Goal: Task Accomplishment & Management: Complete application form

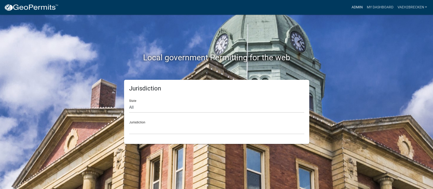
click at [354, 7] on link "Admin" at bounding box center [356, 8] width 15 height 10
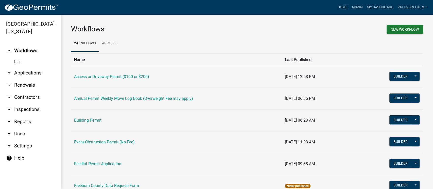
click at [25, 73] on link "arrow_drop_down Applications" at bounding box center [30, 73] width 61 height 12
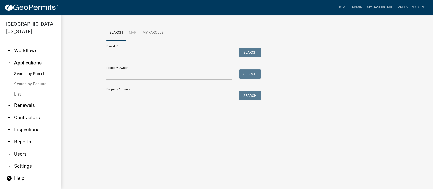
click at [20, 94] on link "List" at bounding box center [30, 94] width 61 height 10
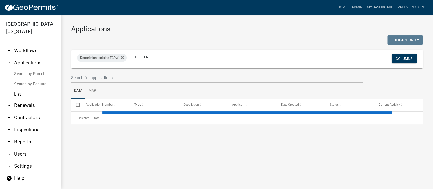
select select "3: 100"
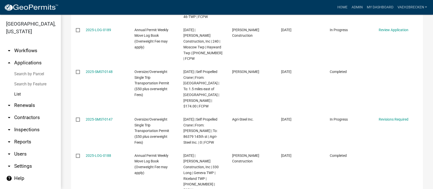
scroll to position [686, 0]
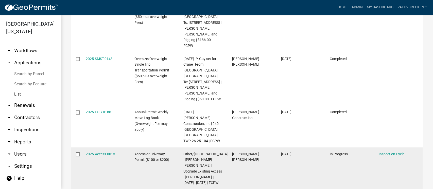
click at [260, 148] on datatable-body-cell "[PERSON_NAME] [PERSON_NAME]" at bounding box center [251, 169] width 49 height 42
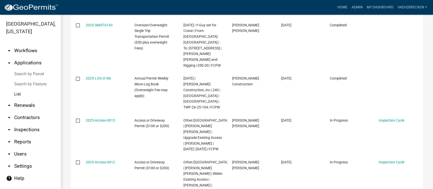
scroll to position [0, 0]
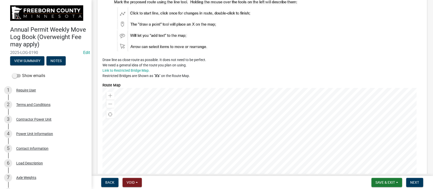
scroll to position [1284, 0]
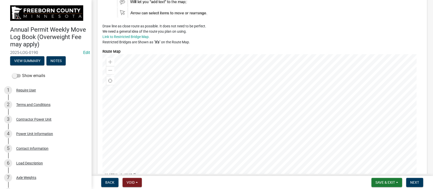
click at [273, 126] on div at bounding box center [261, 117] width 319 height 127
click at [110, 60] on span at bounding box center [110, 62] width 4 height 4
click at [222, 84] on div at bounding box center [261, 117] width 319 height 127
click at [304, 102] on div at bounding box center [261, 117] width 319 height 127
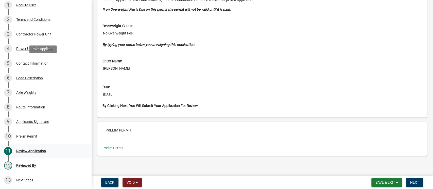
scroll to position [101, 0]
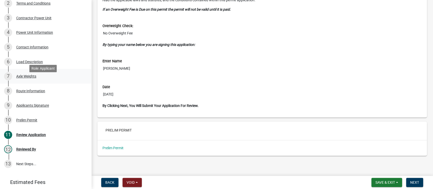
click at [30, 78] on div "Axle Weights" at bounding box center [26, 77] width 20 height 4
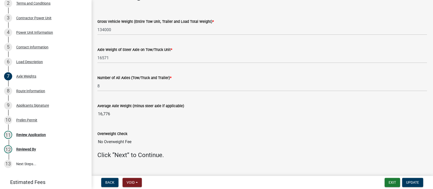
scroll to position [26, 0]
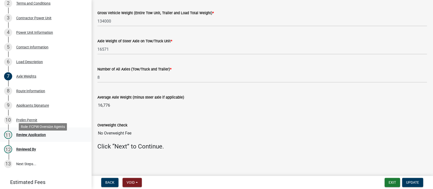
click at [33, 137] on div "Review Application" at bounding box center [31, 135] width 30 height 4
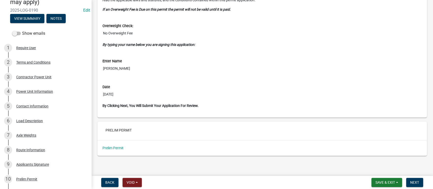
scroll to position [0, 0]
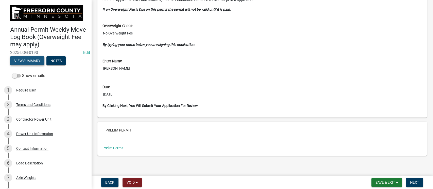
click at [31, 65] on button "View Summary" at bounding box center [27, 60] width 34 height 9
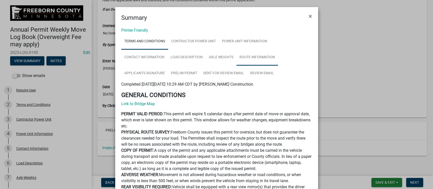
click at [251, 56] on link "Route Information" at bounding box center [257, 57] width 42 height 16
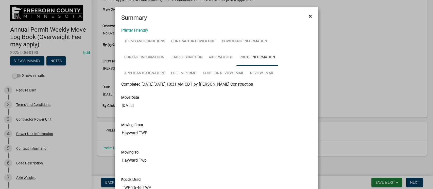
click at [308, 15] on span "×" at bounding box center [309, 16] width 3 height 7
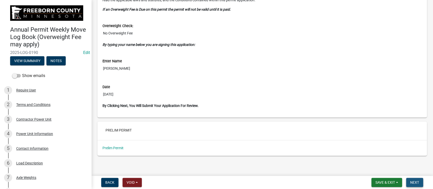
click at [412, 181] on span "Next" at bounding box center [414, 182] width 9 height 4
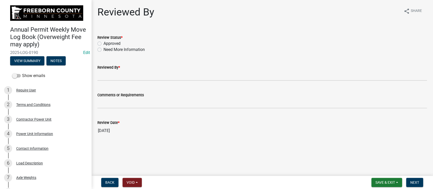
click at [103, 44] on label "Approved" at bounding box center [111, 44] width 17 height 6
click at [103, 44] on input "Approved" at bounding box center [104, 42] width 3 height 3
radio input "true"
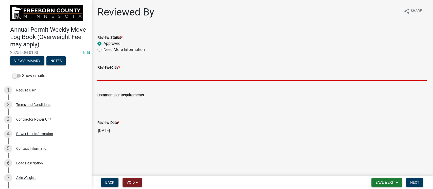
click at [118, 74] on input "Reviewed By *" at bounding box center [261, 75] width 329 height 10
type input "[PERSON_NAME]"
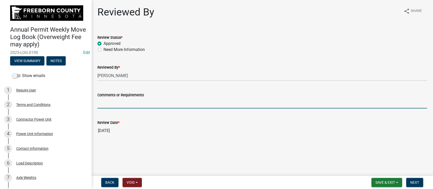
click at [150, 104] on input "Comments or Requirements" at bounding box center [261, 103] width 329 height 10
click at [411, 183] on span "Next" at bounding box center [414, 182] width 9 height 4
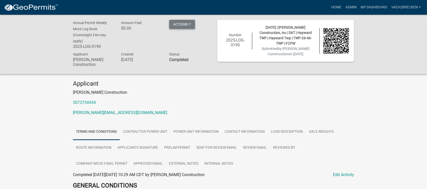
click at [182, 23] on button "Actions" at bounding box center [182, 24] width 26 height 9
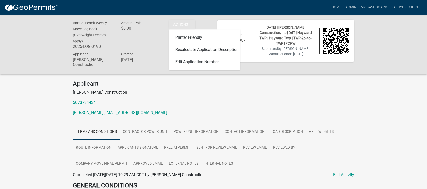
click at [290, 100] on p "5073734434" at bounding box center [213, 103] width 281 height 6
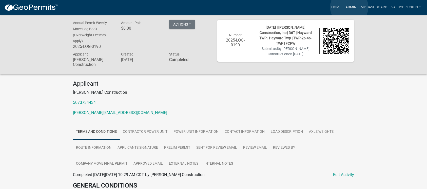
click at [350, 7] on link "Admin" at bounding box center [351, 8] width 15 height 10
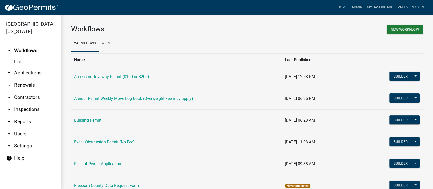
click at [20, 74] on link "arrow_drop_down Applications" at bounding box center [30, 73] width 61 height 12
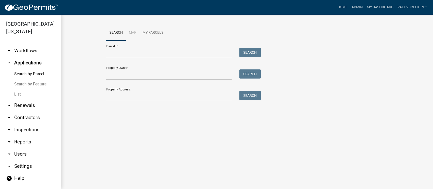
click at [19, 95] on link "List" at bounding box center [30, 94] width 61 height 10
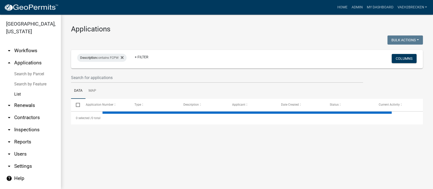
select select "3: 100"
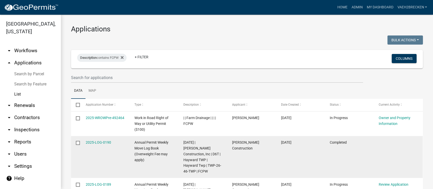
scroll to position [34, 0]
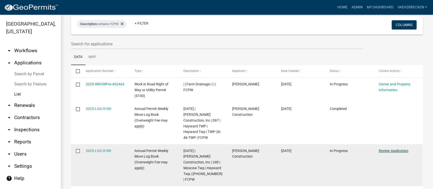
click at [384, 149] on link "Review Application" at bounding box center [393, 151] width 30 height 4
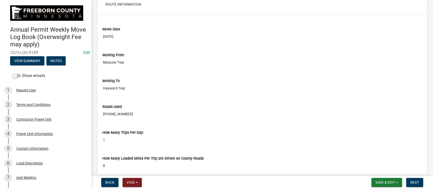
scroll to position [1547, 0]
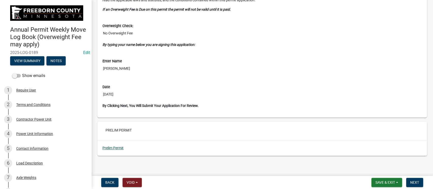
click at [116, 147] on link "Prelim Permit" at bounding box center [112, 148] width 21 height 4
click at [415, 181] on span "Next" at bounding box center [414, 182] width 9 height 4
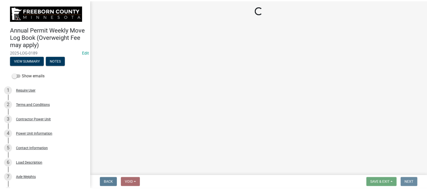
scroll to position [0, 0]
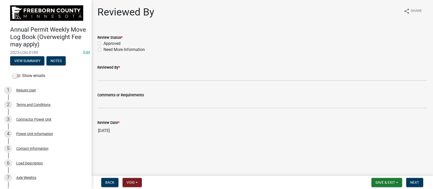
click at [103, 43] on label "Approved" at bounding box center [111, 44] width 17 height 6
click at [103, 43] on input "Approved" at bounding box center [104, 42] width 3 height 3
radio input "true"
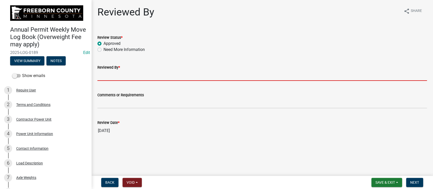
click at [122, 75] on input "Reviewed By *" at bounding box center [261, 75] width 329 height 10
type input "[PERSON_NAME]"
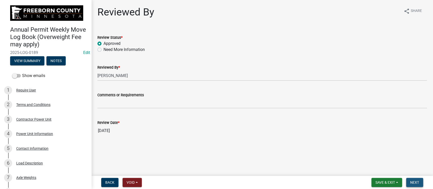
click at [411, 182] on span "Next" at bounding box center [414, 182] width 9 height 4
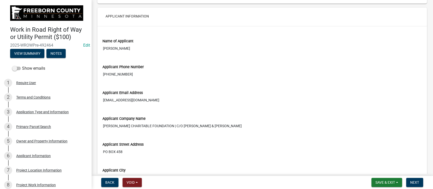
scroll to position [1115, 0]
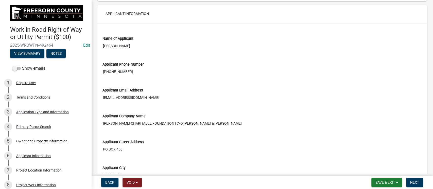
drag, startPoint x: 142, startPoint y: 78, endPoint x: 103, endPoint y: 78, distance: 38.8
click at [103, 77] on input "1 (218) 766-1094" at bounding box center [261, 71] width 319 height 9
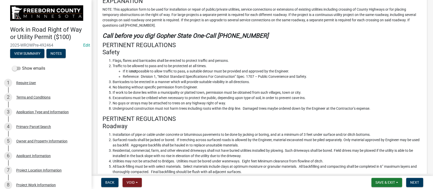
scroll to position [0, 0]
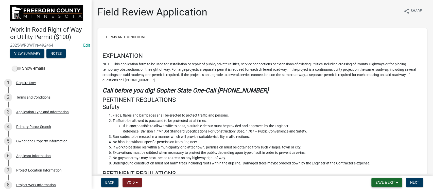
click at [387, 181] on span "Save & Exit" at bounding box center [385, 182] width 20 height 4
click at [381, 171] on button "Save & Exit" at bounding box center [381, 169] width 41 height 12
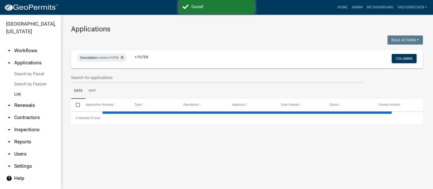
select select "3: 100"
